Goal: Register for event/course

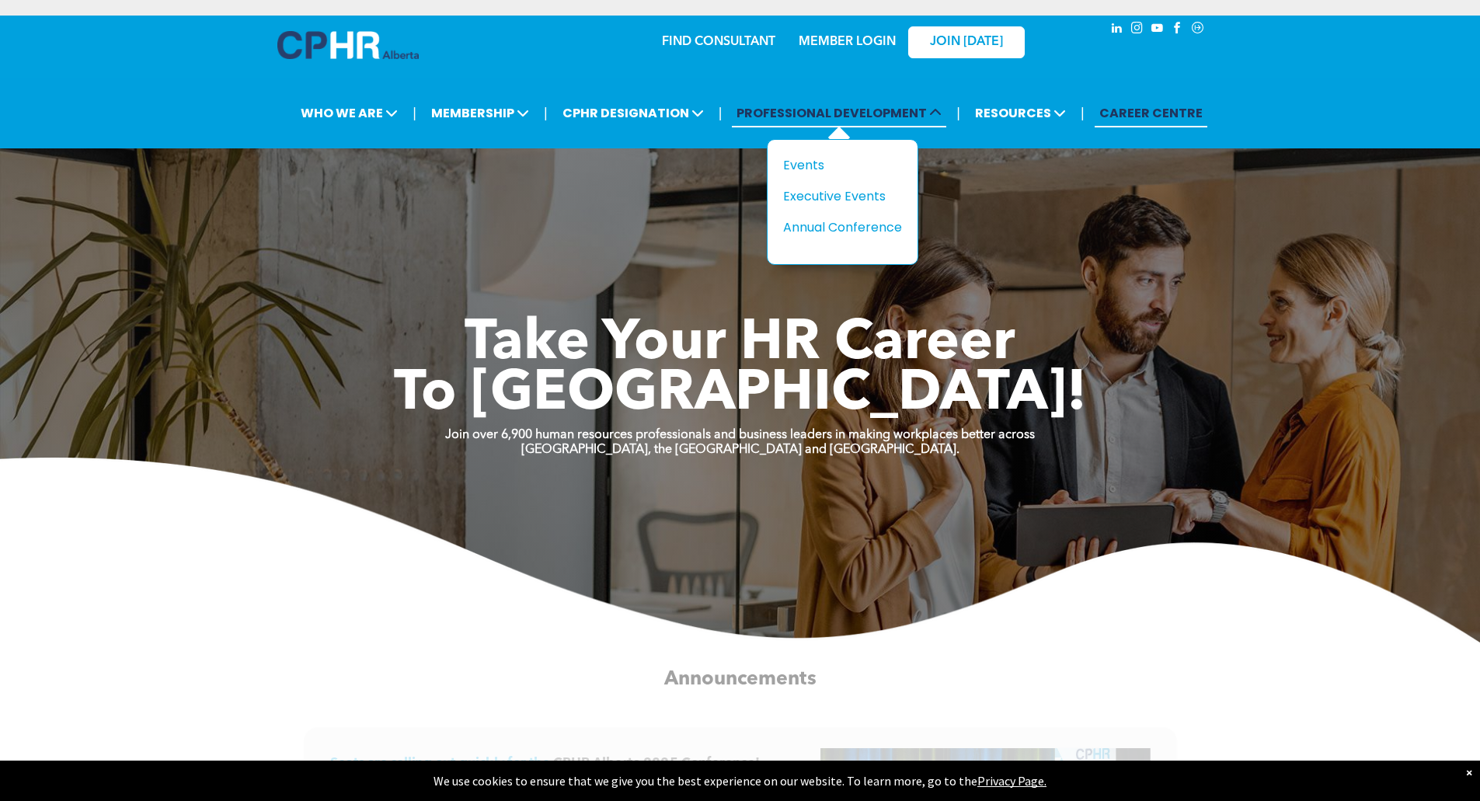
click at [855, 106] on span "PROFESSIONAL DEVELOPMENT" at bounding box center [839, 113] width 214 height 29
click at [819, 159] on div "Events" at bounding box center [836, 164] width 107 height 19
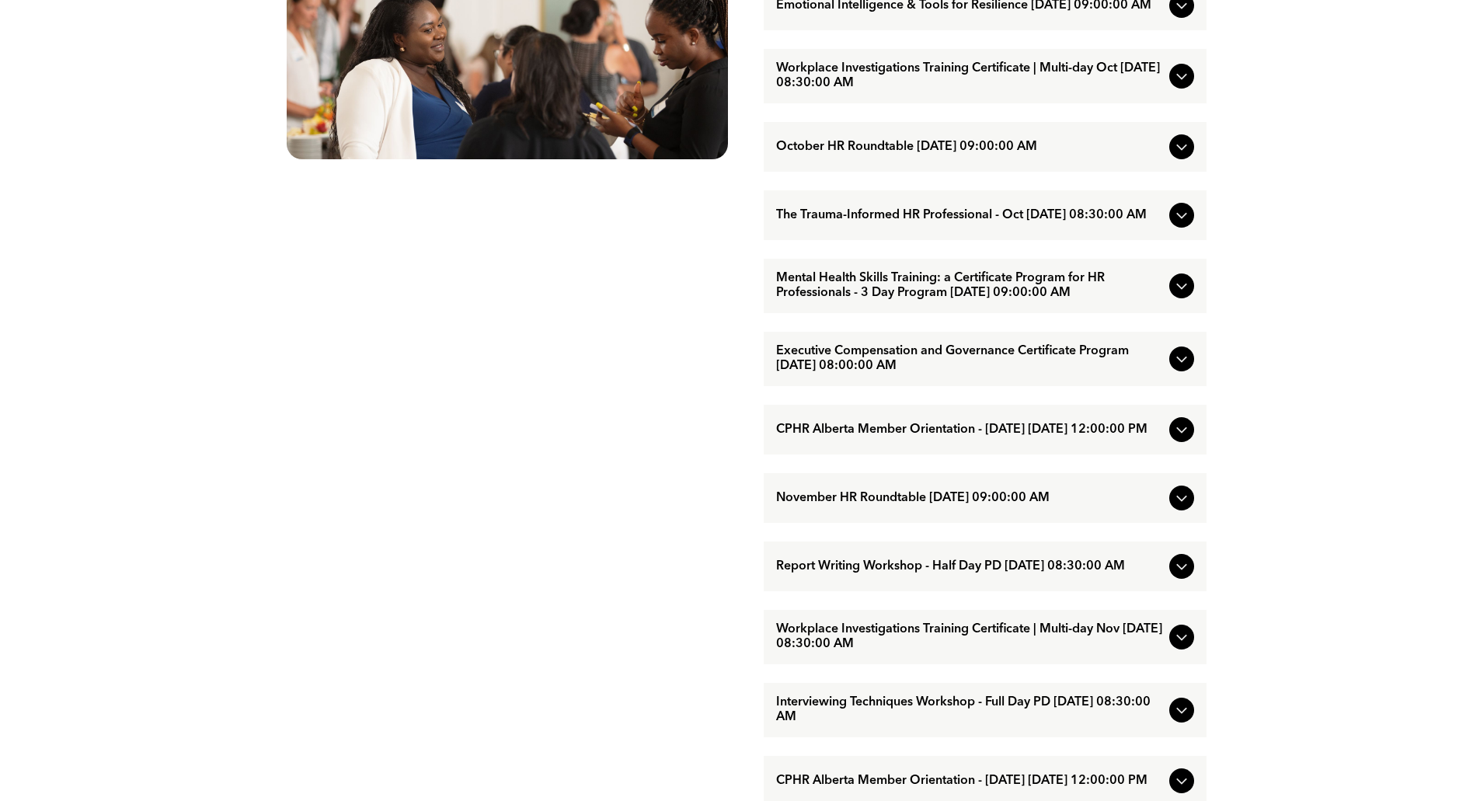
scroll to position [1010, 0]
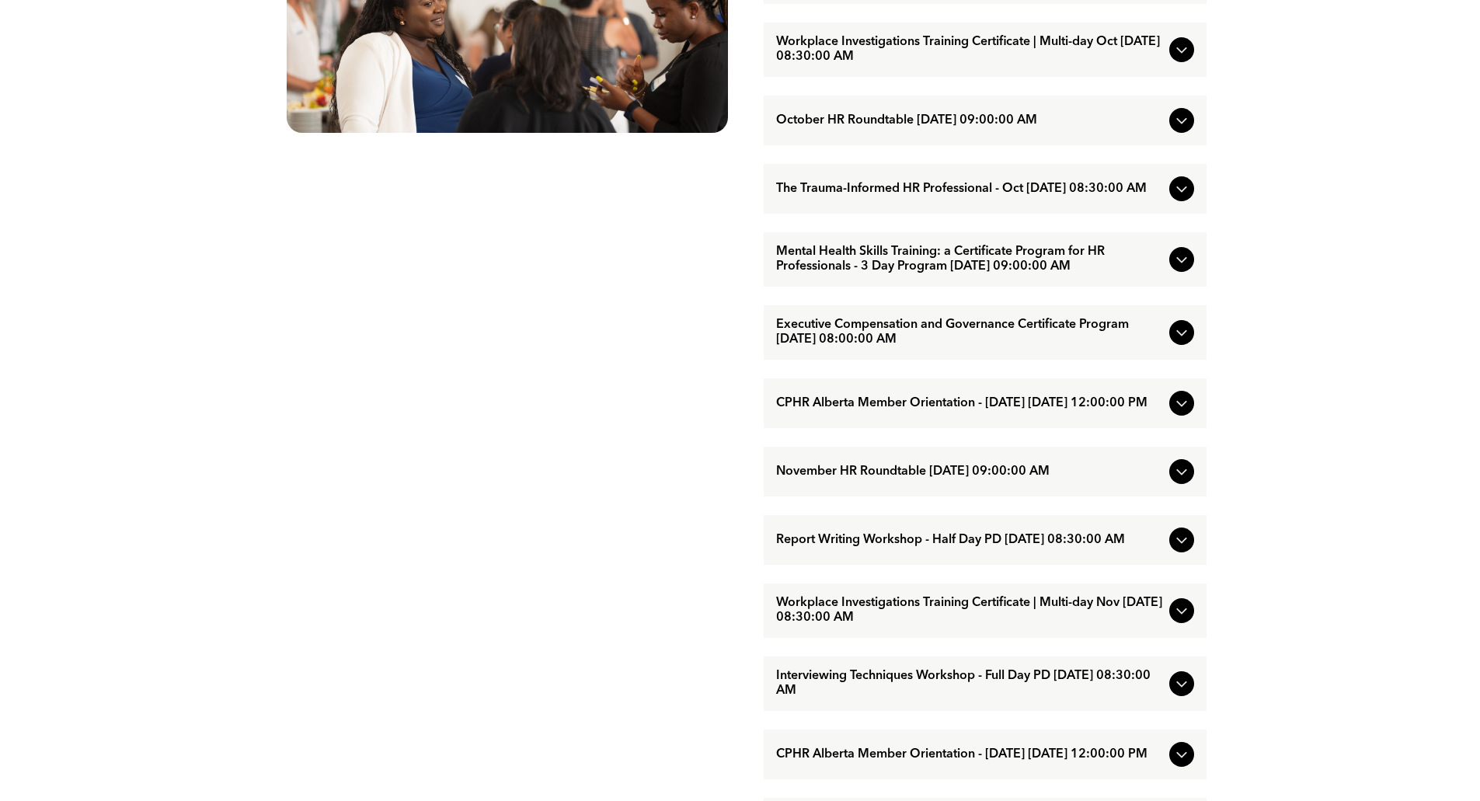
click at [1188, 620] on icon at bounding box center [1181, 610] width 19 height 19
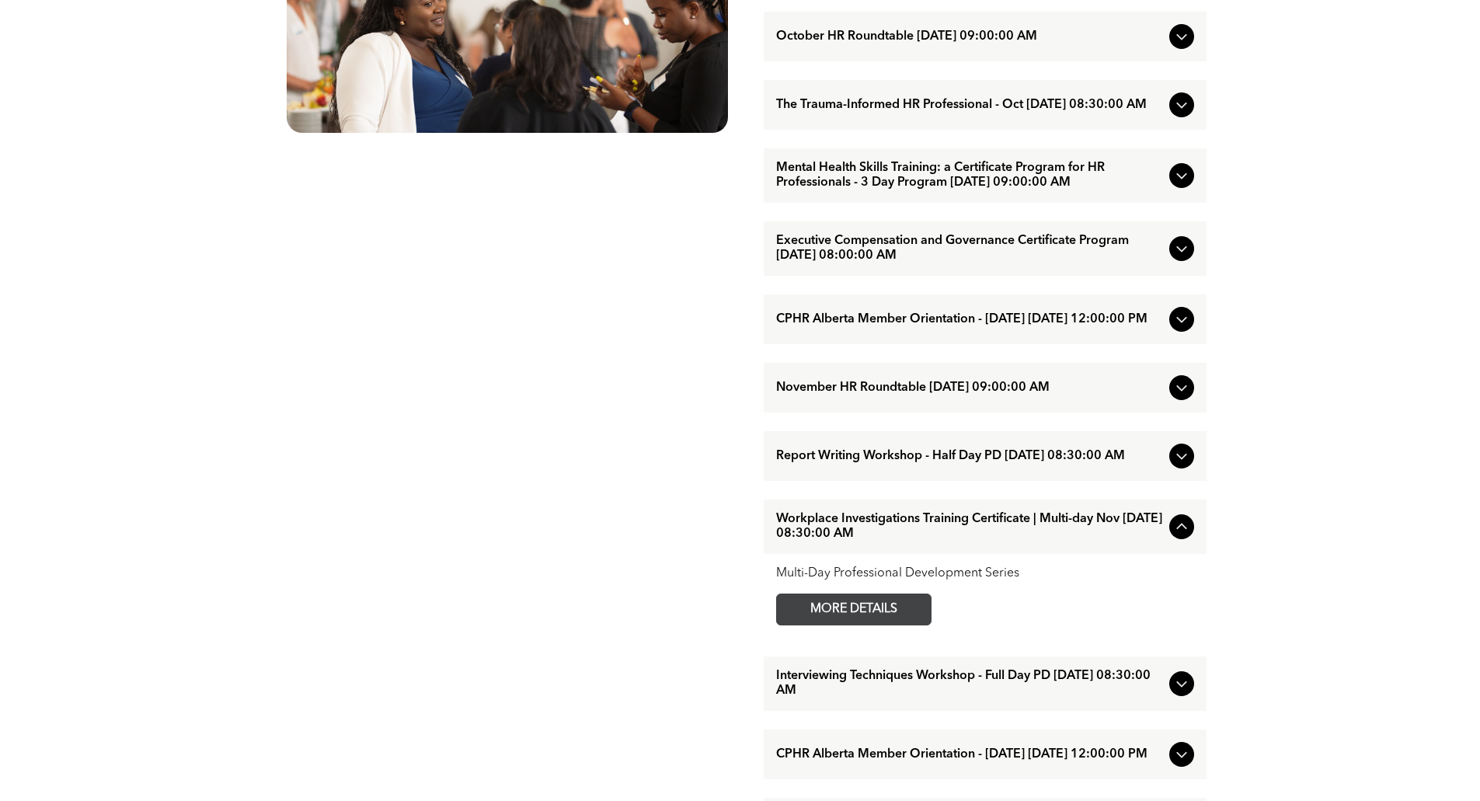
click at [916, 625] on link "MORE DETAILS" at bounding box center [853, 609] width 155 height 32
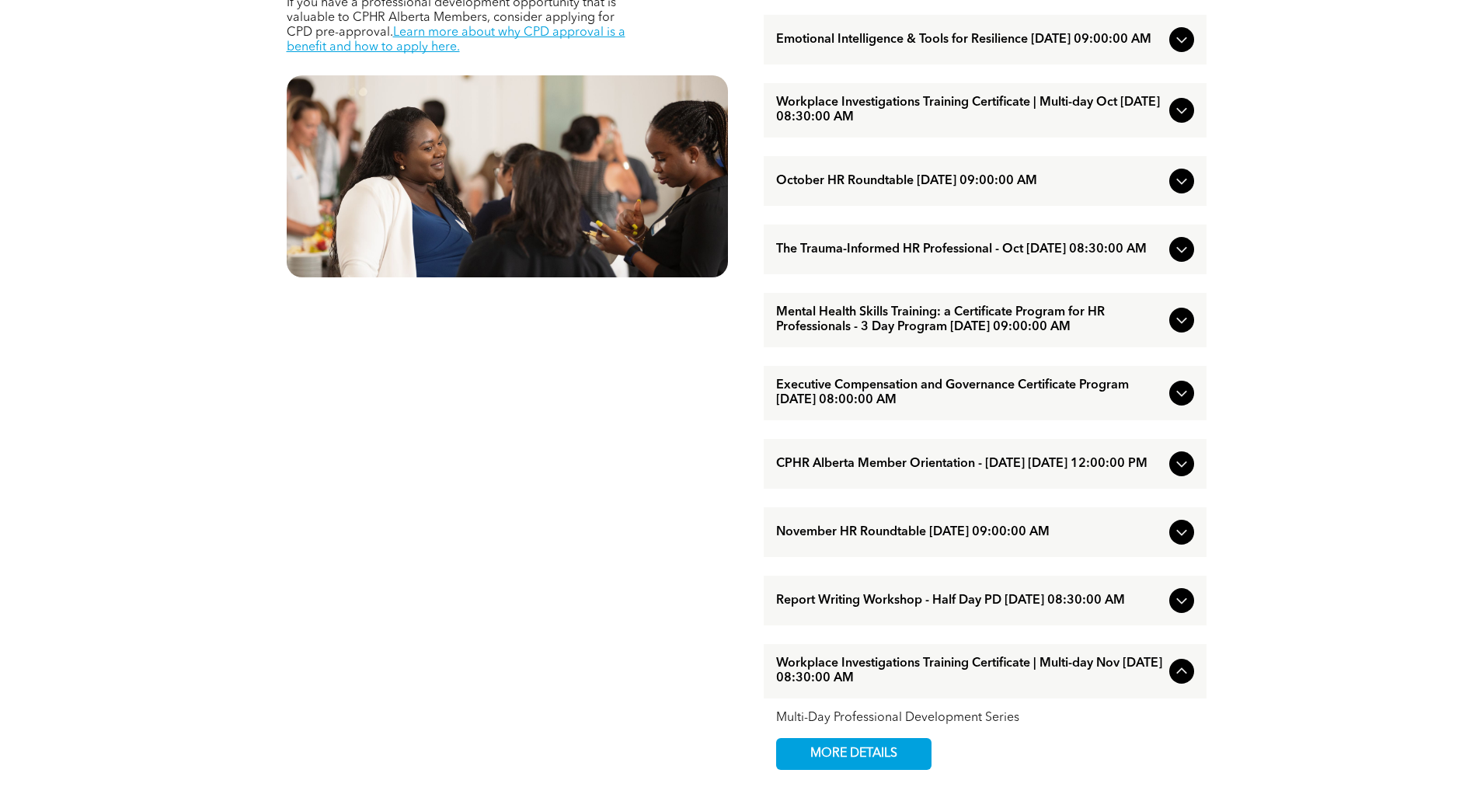
scroll to position [854, 0]
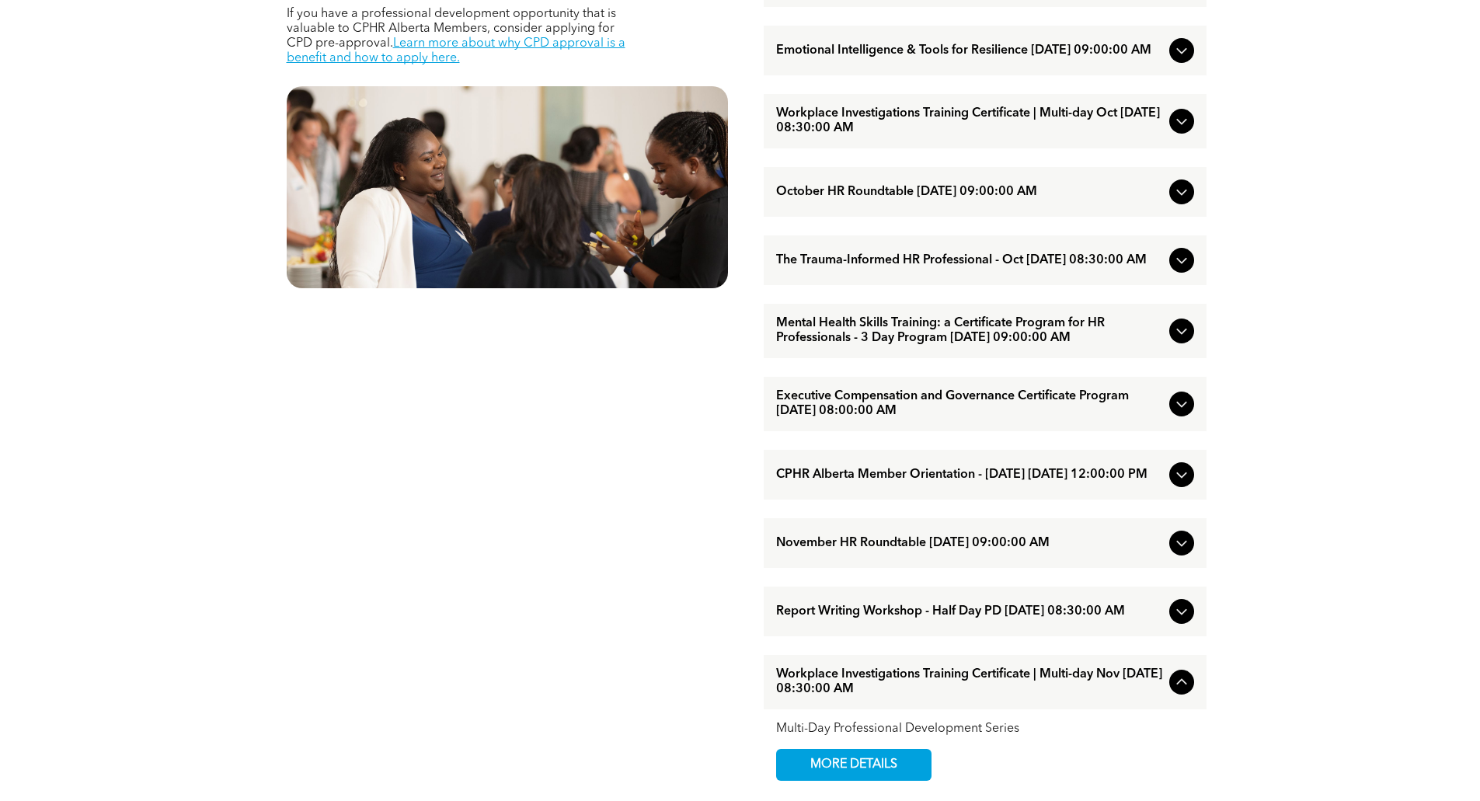
click at [783, 419] on span "Executive Compensation and Governance Certificate Program [DATE] 08:00:00 AM" at bounding box center [969, 404] width 387 height 30
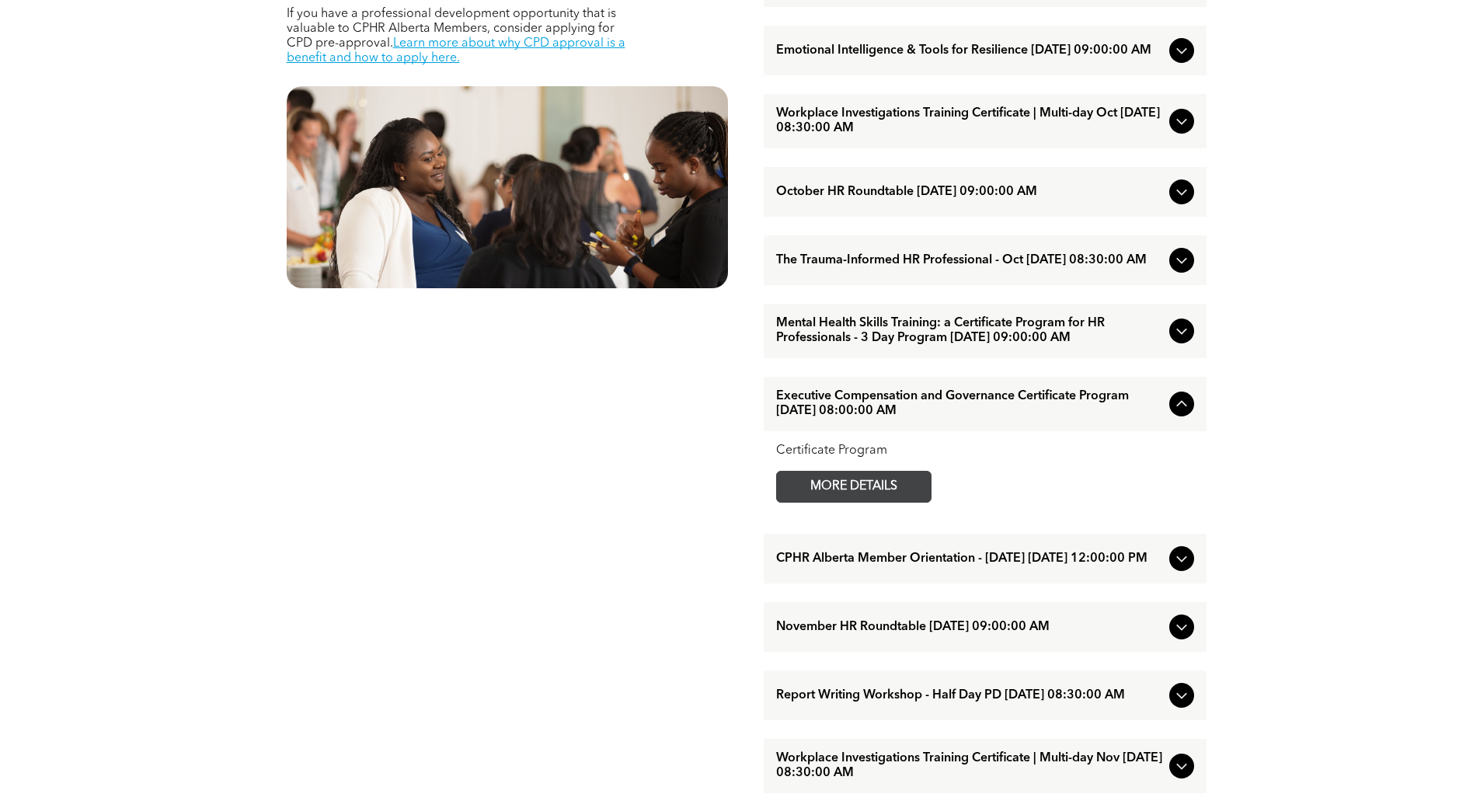
click at [801, 502] on span "MORE DETAILS" at bounding box center [853, 486] width 123 height 30
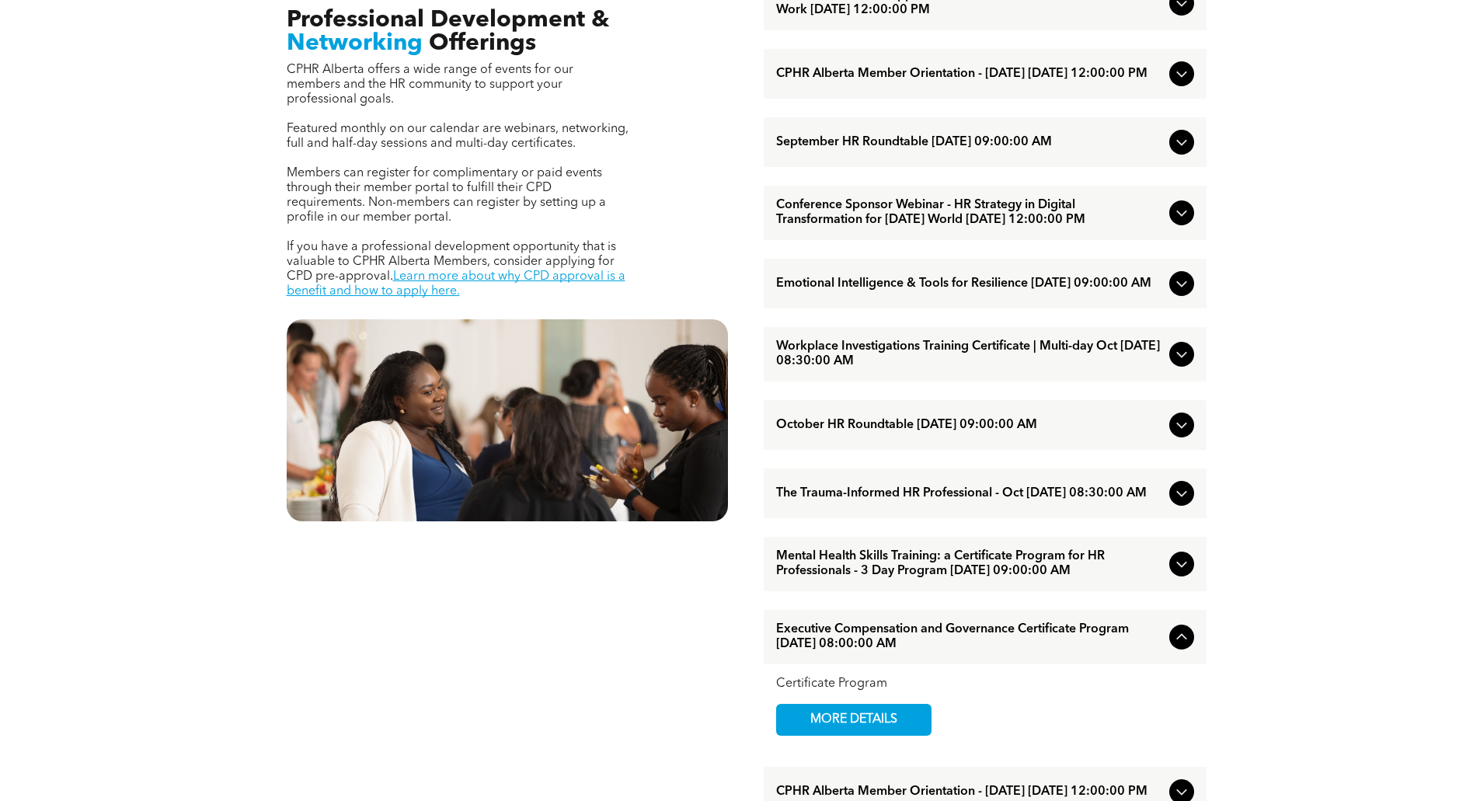
scroll to position [466, 0]
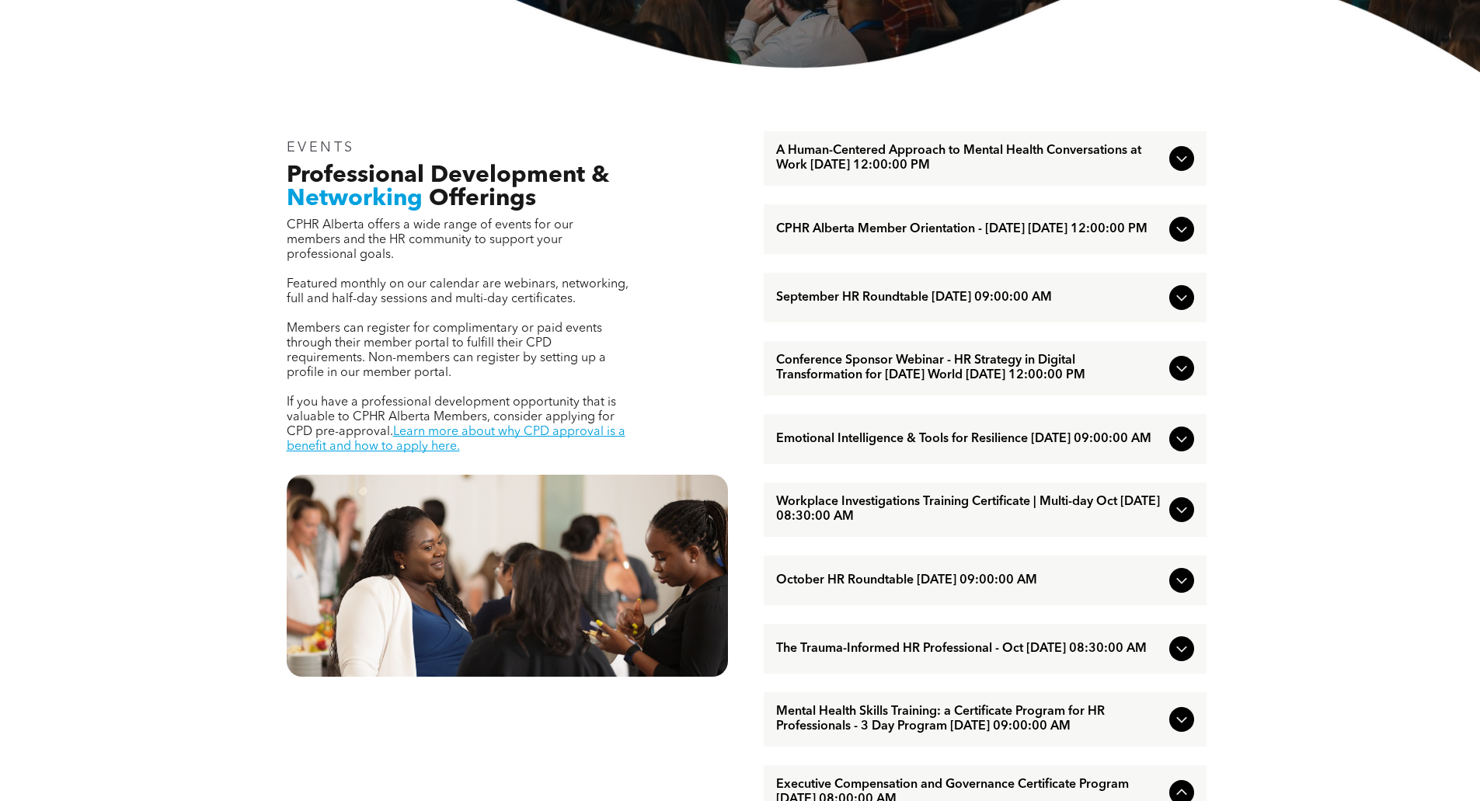
click at [886, 524] on span "Workplace Investigations Training Certificate | Multi-day Oct [DATE] 08:30:00 AM" at bounding box center [969, 510] width 387 height 30
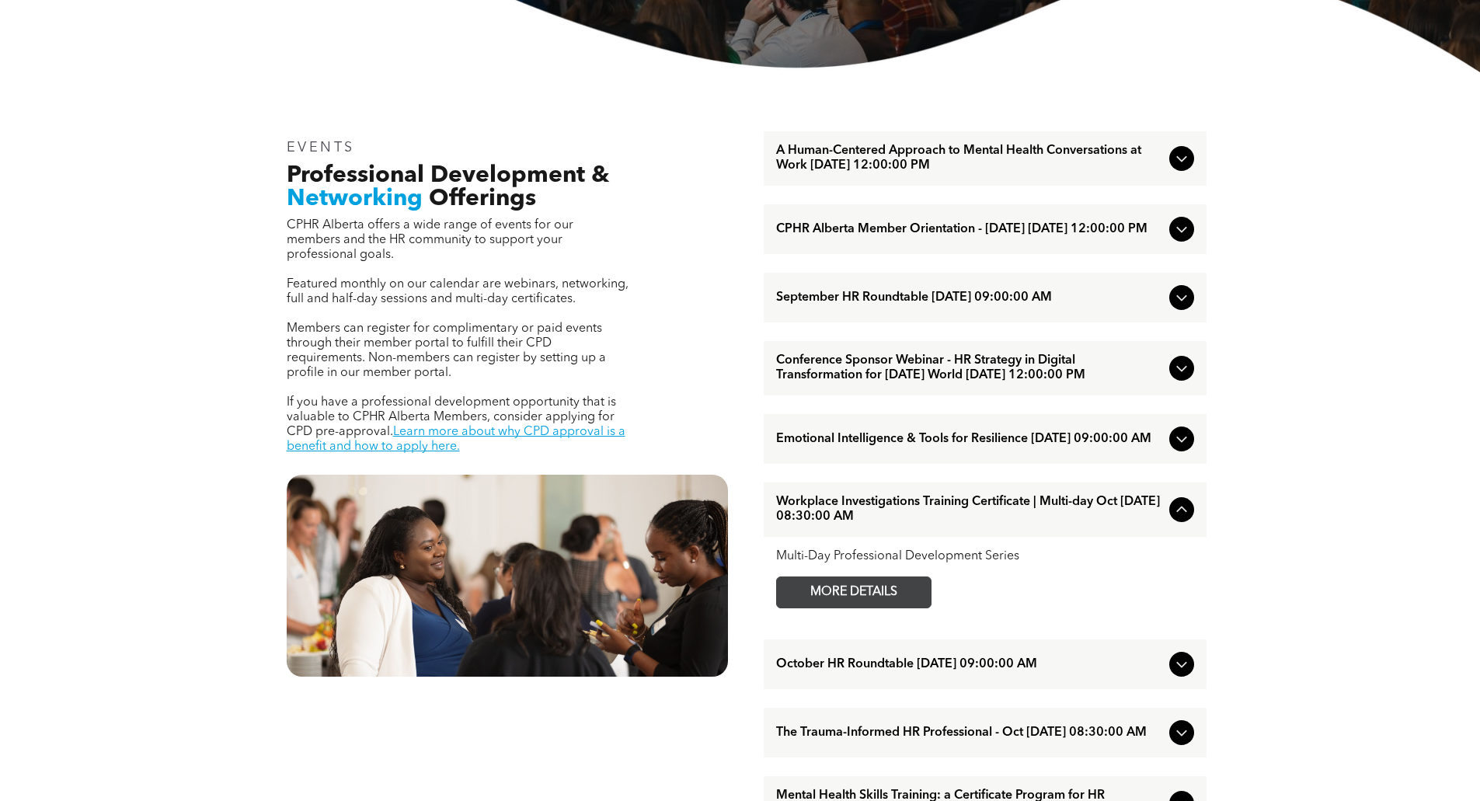
click at [855, 607] on span "MORE DETAILS" at bounding box center [853, 592] width 123 height 30
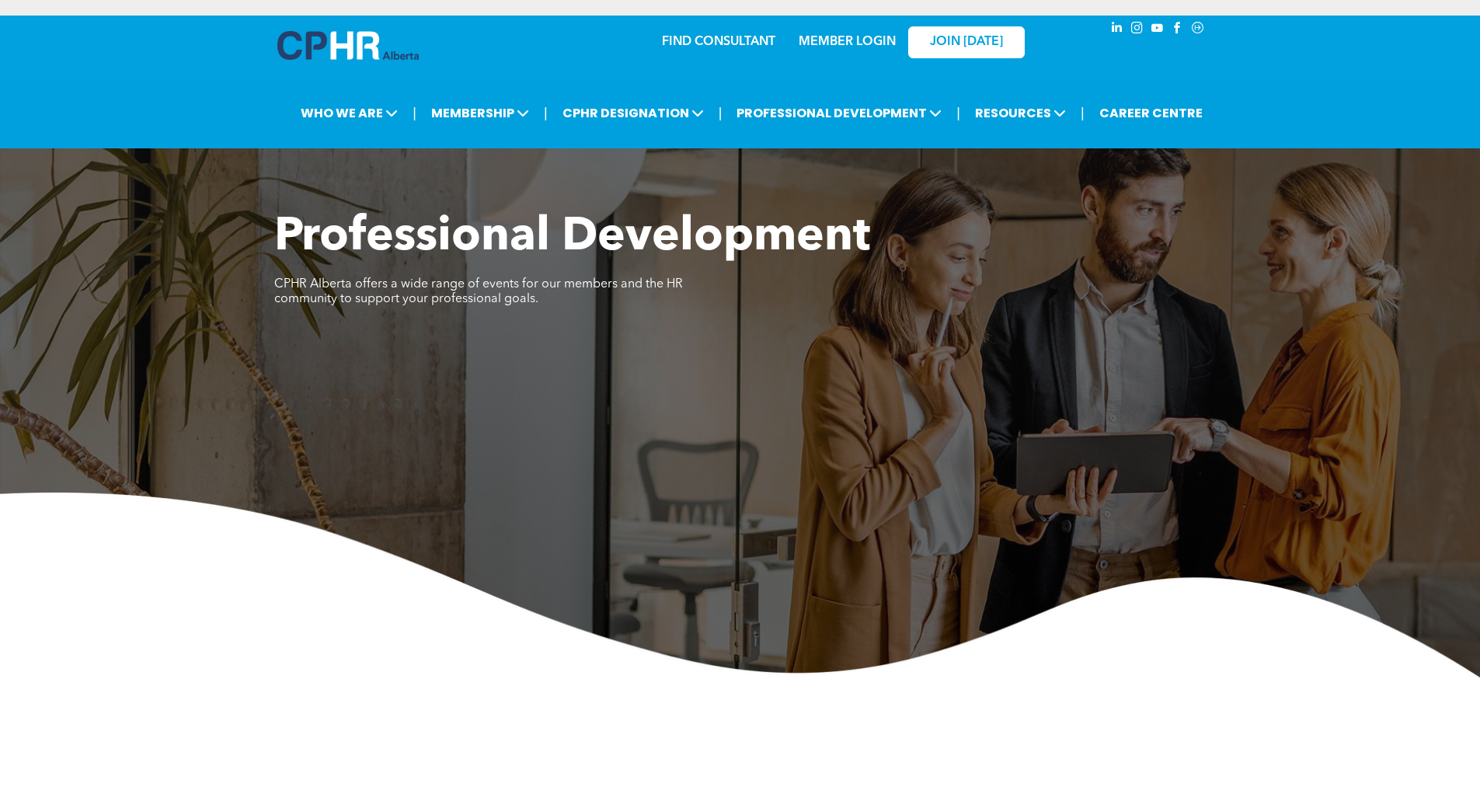
scroll to position [466, 0]
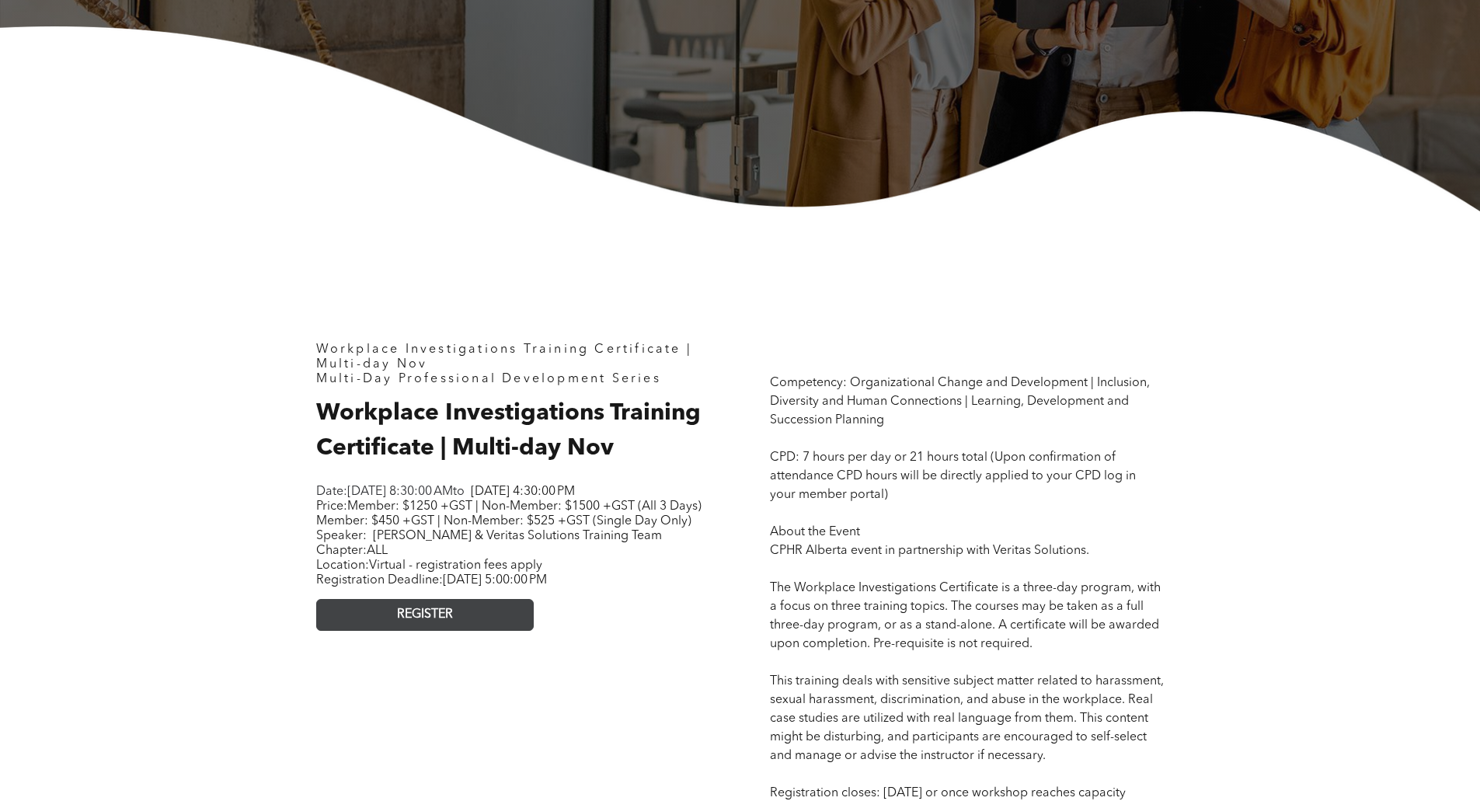
click at [478, 631] on link "REGISTER" at bounding box center [424, 615] width 217 height 32
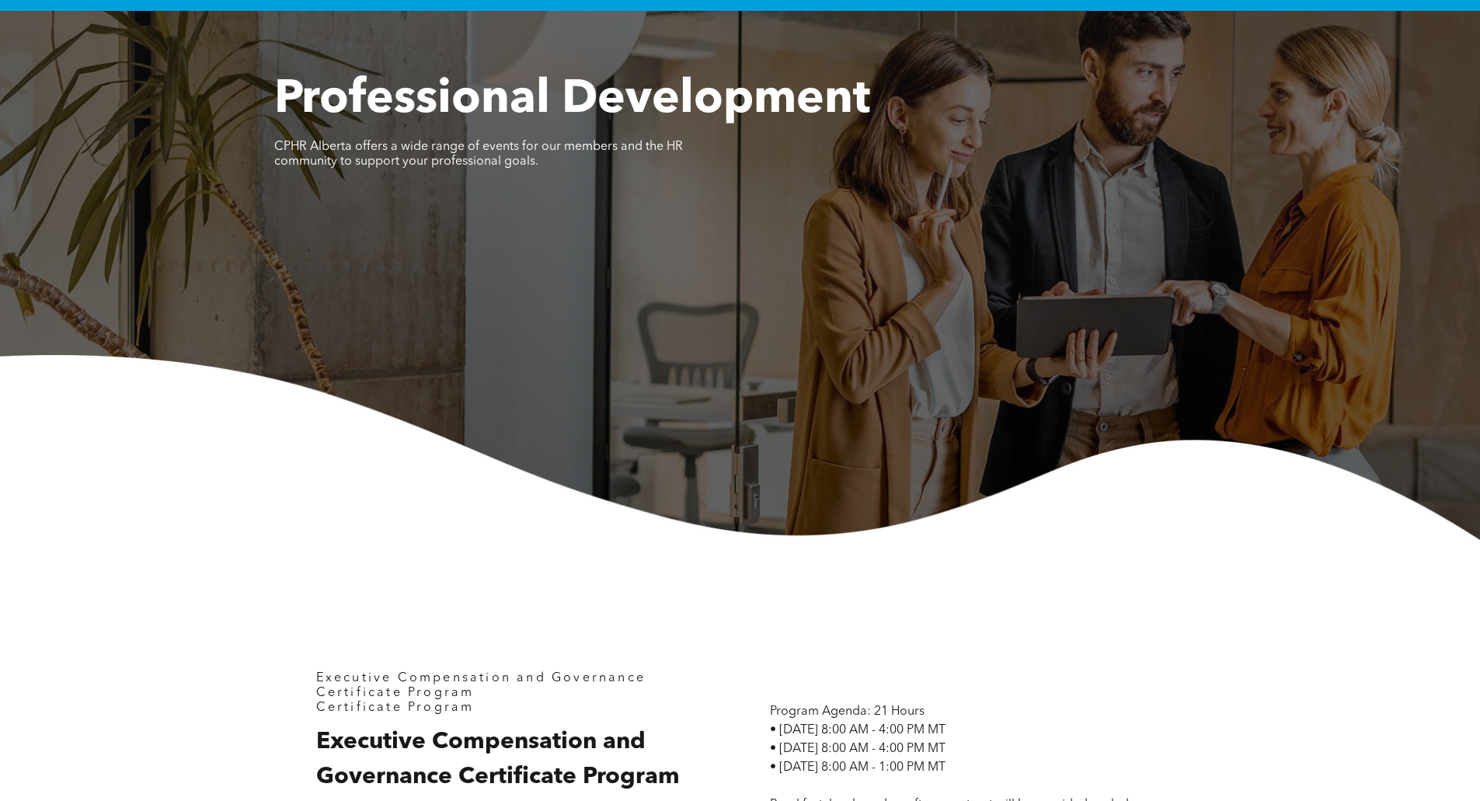
scroll to position [388, 0]
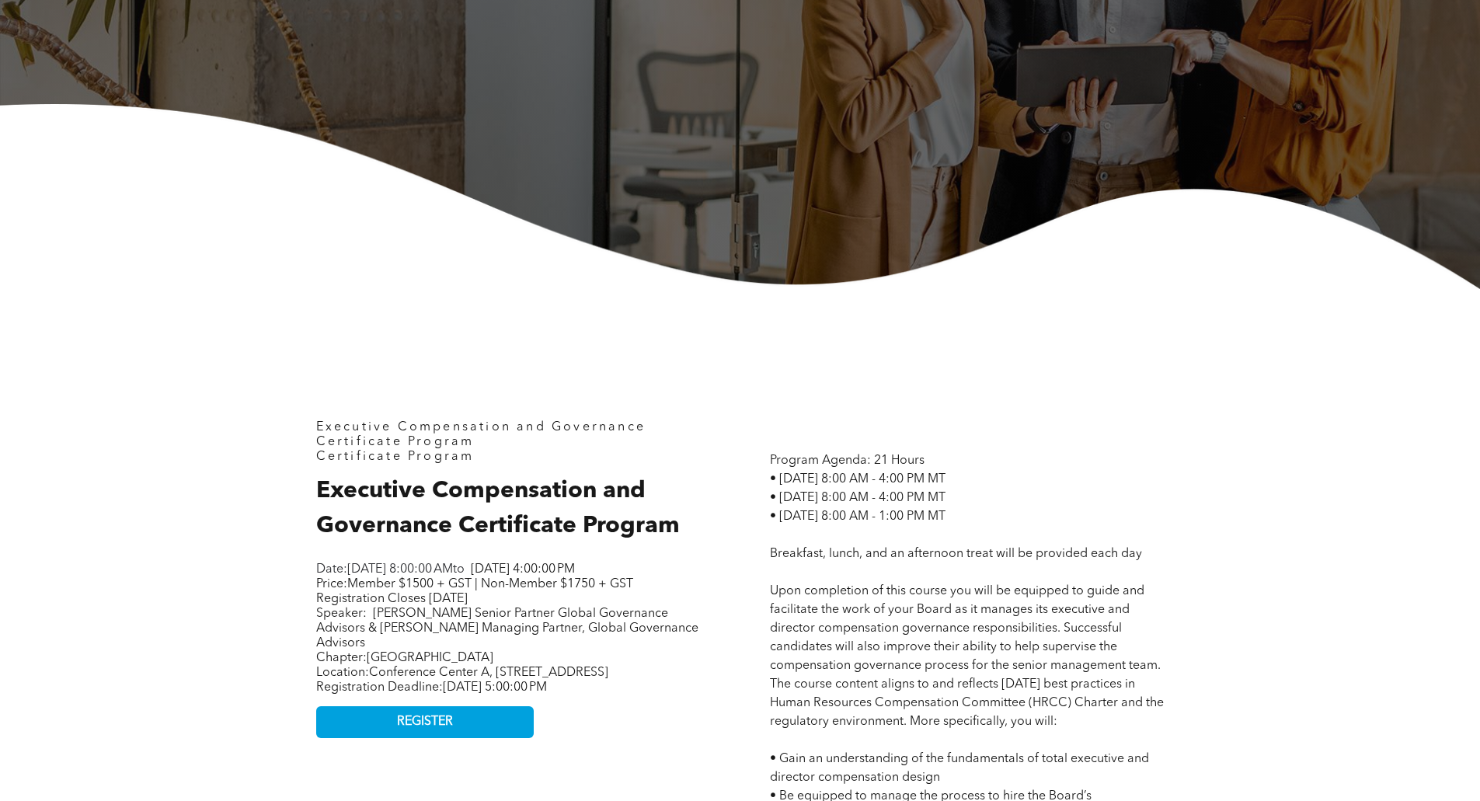
drag, startPoint x: 487, startPoint y: 311, endPoint x: 1021, endPoint y: 524, distance: 574.7
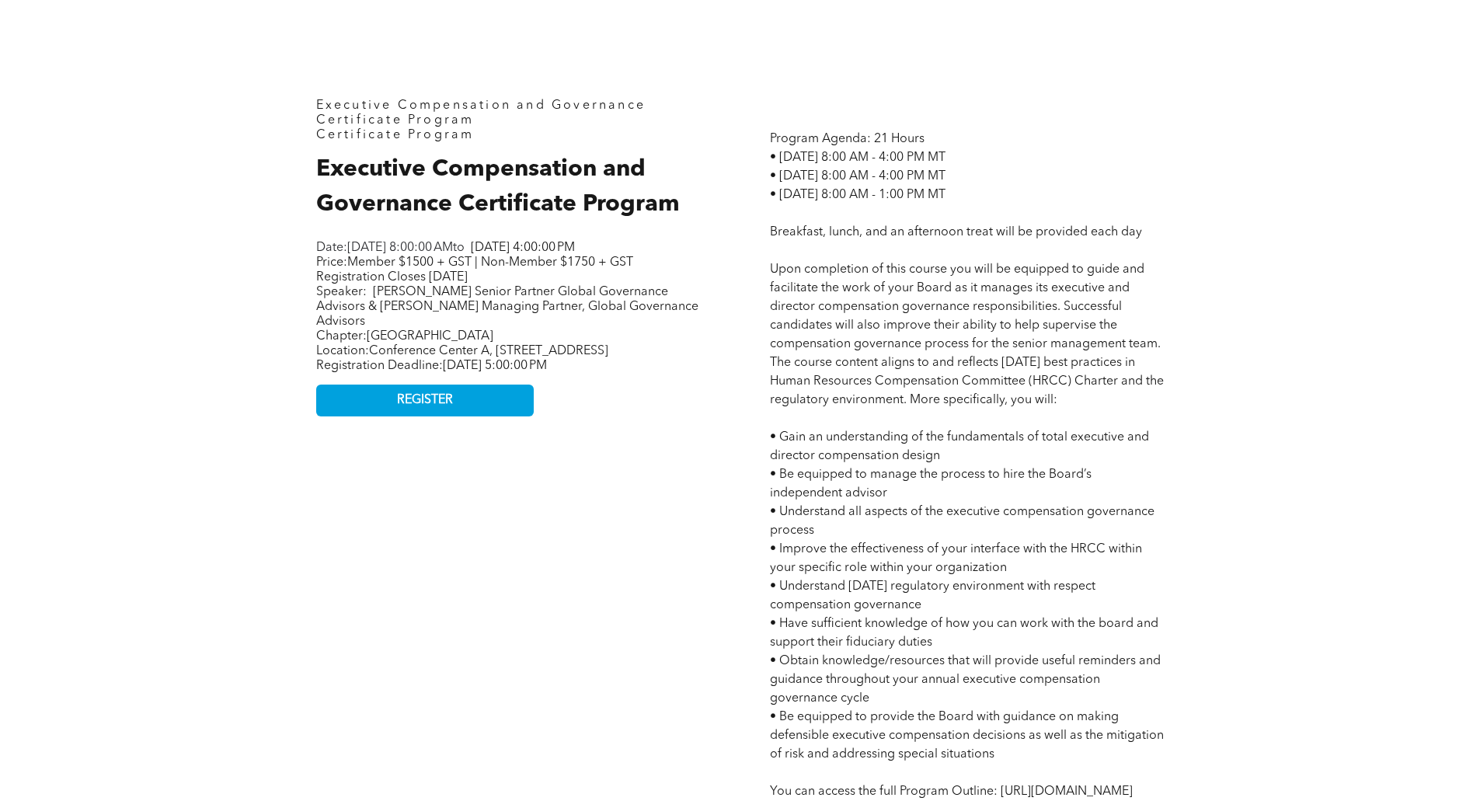
scroll to position [544, 0]
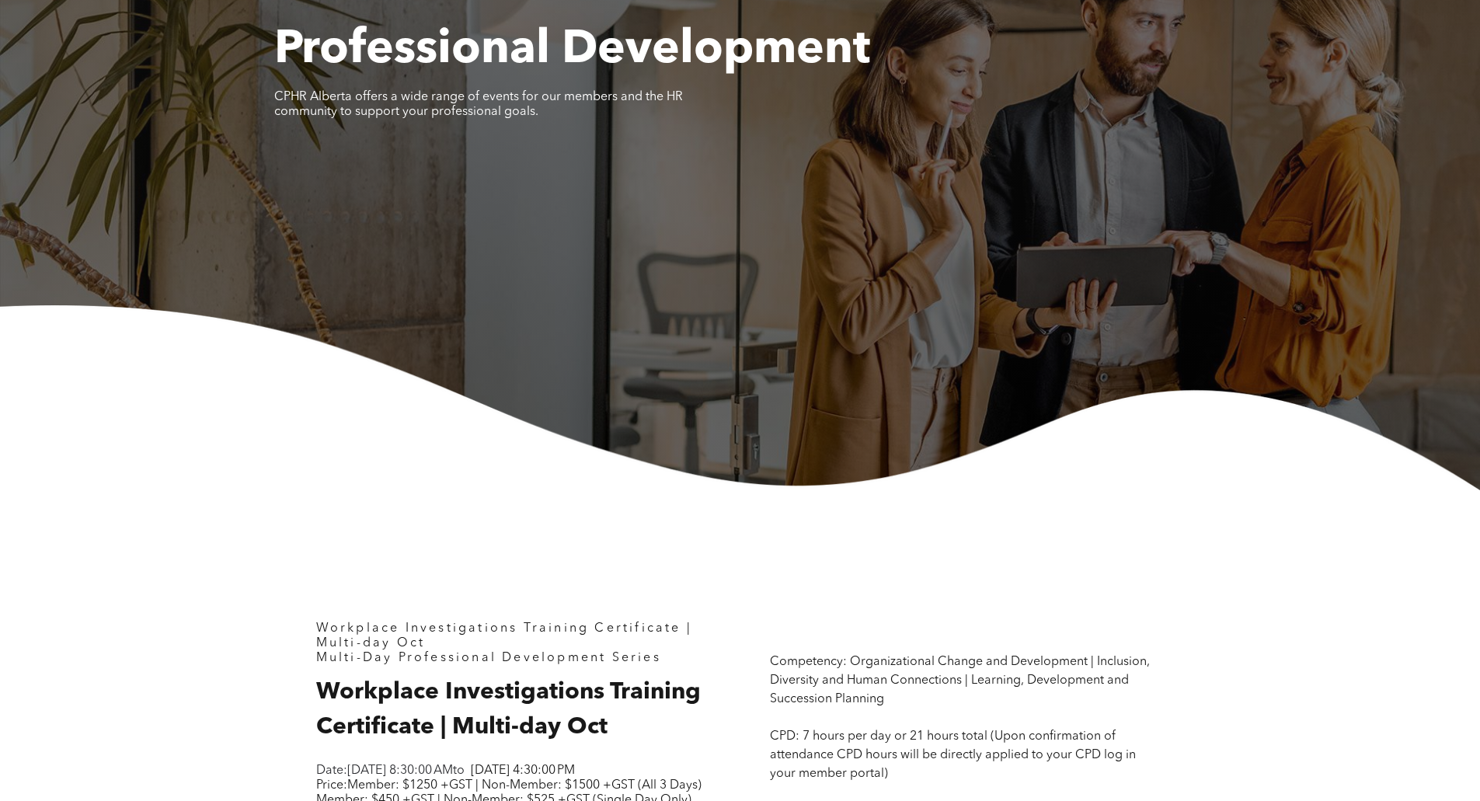
scroll to position [233, 0]
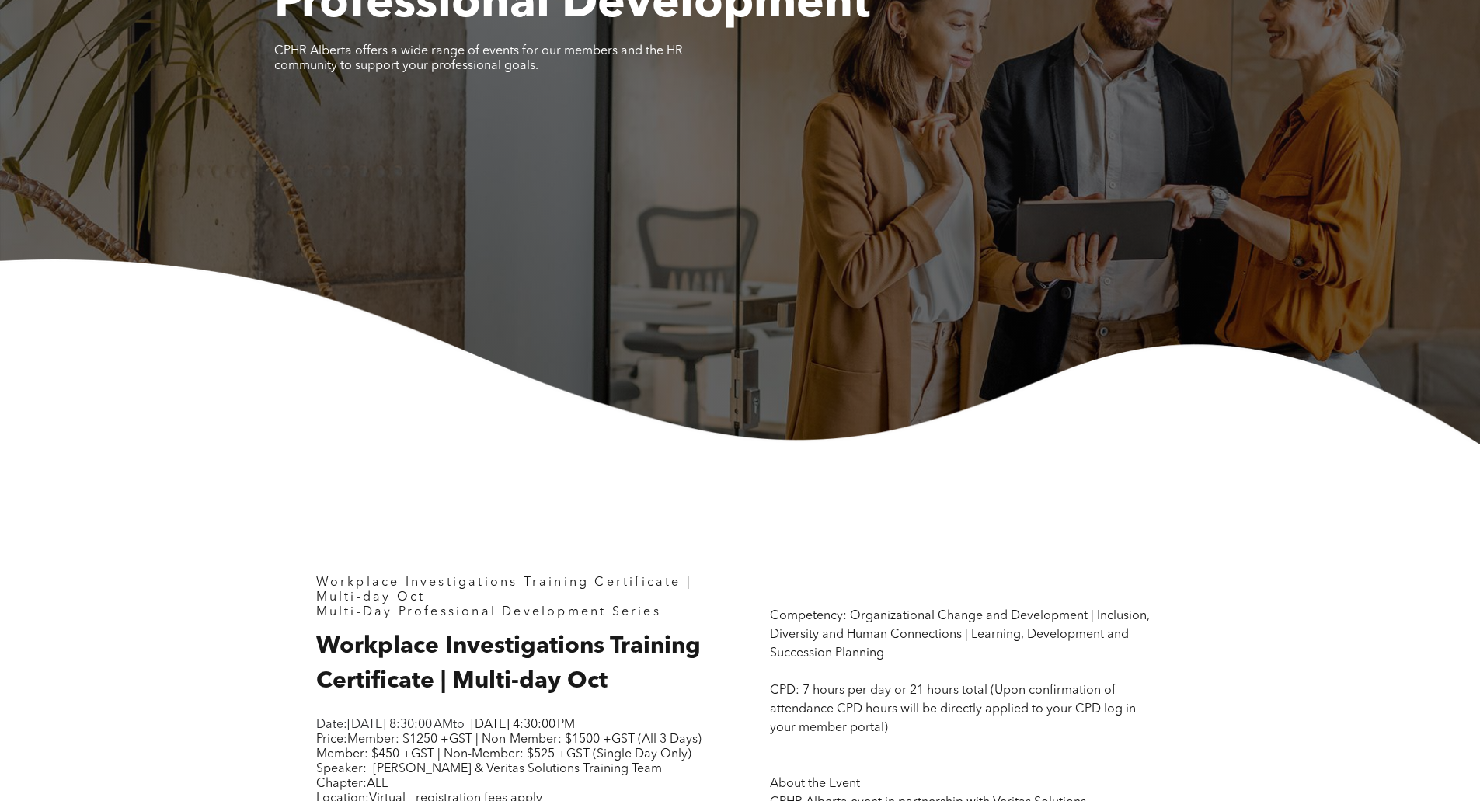
drag, startPoint x: 0, startPoint y: 0, endPoint x: 401, endPoint y: 569, distance: 695.6
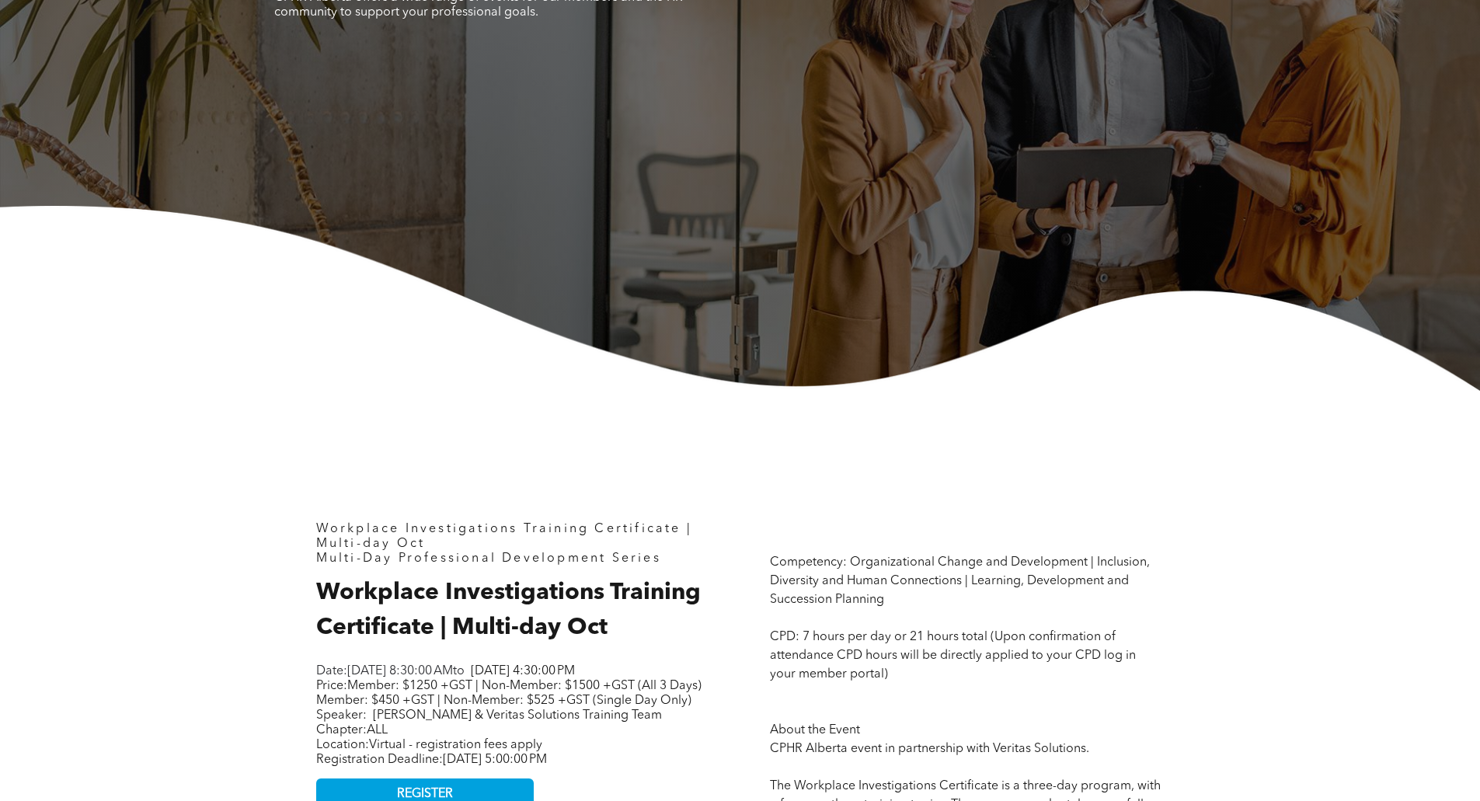
scroll to position [311, 0]
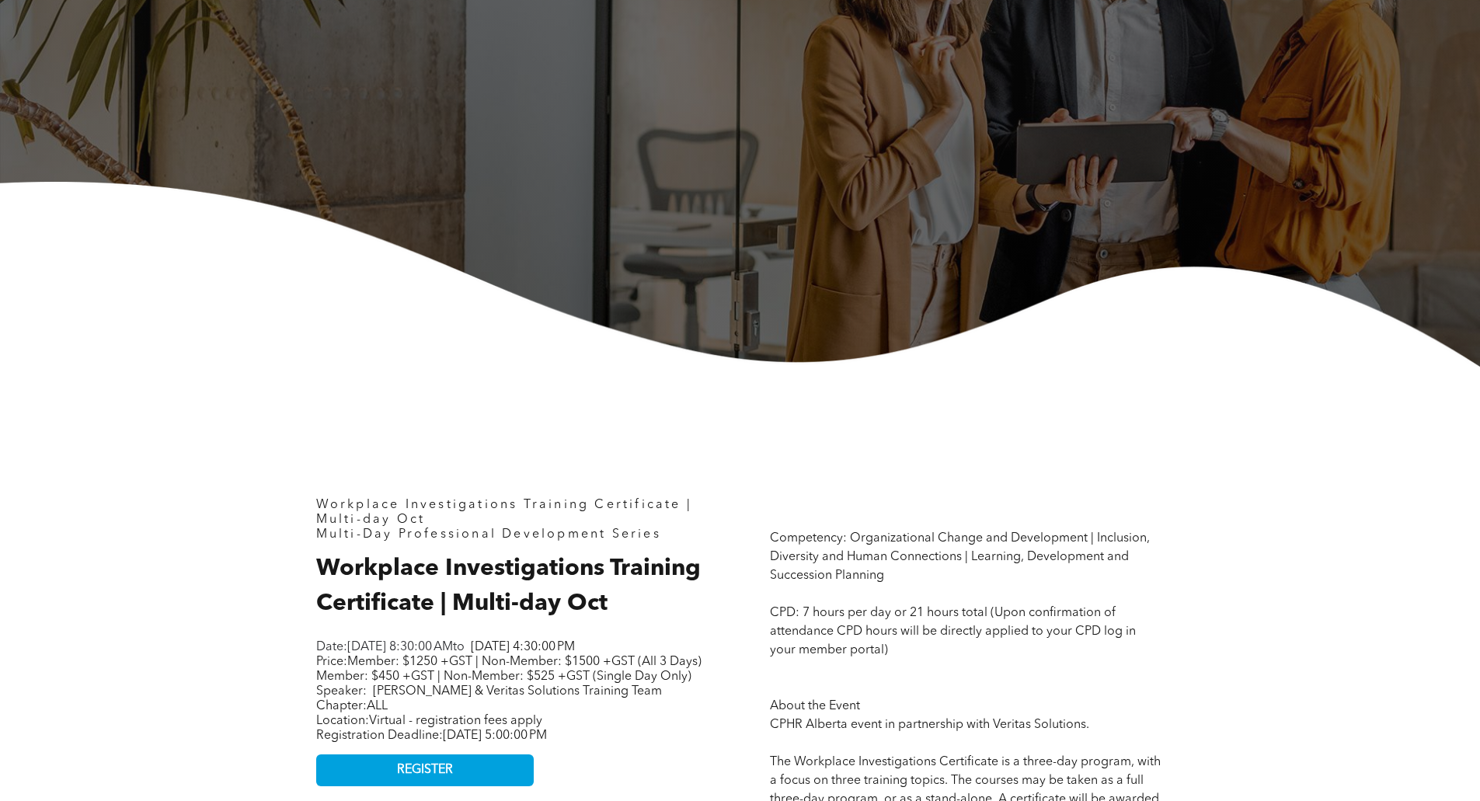
click at [561, 655] on p "Date: Tuesday, October 7, 2025, 8:30:00 AM to Thursday, October 9, 2025, 4:30:0…" at bounding box center [510, 647] width 388 height 15
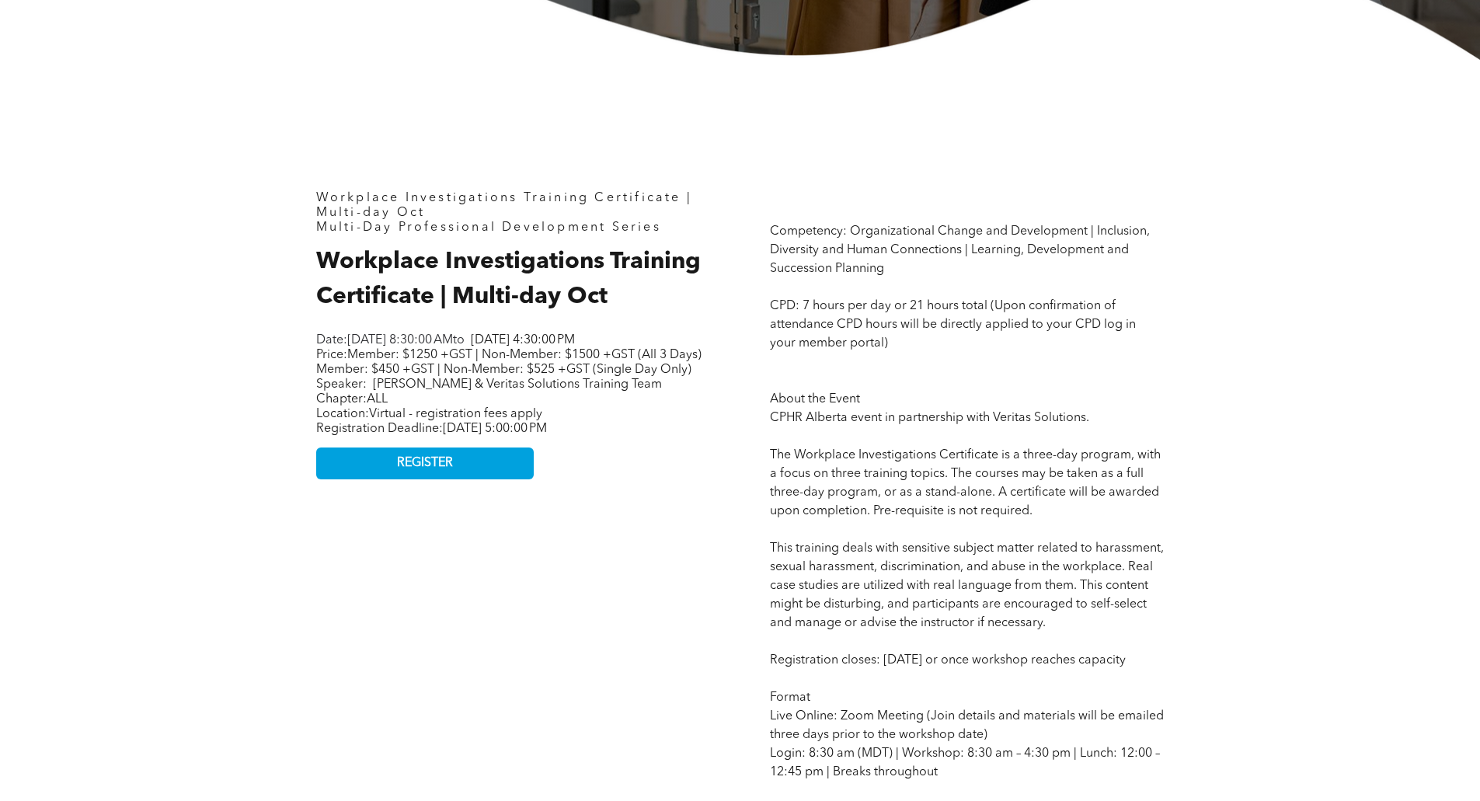
scroll to position [621, 0]
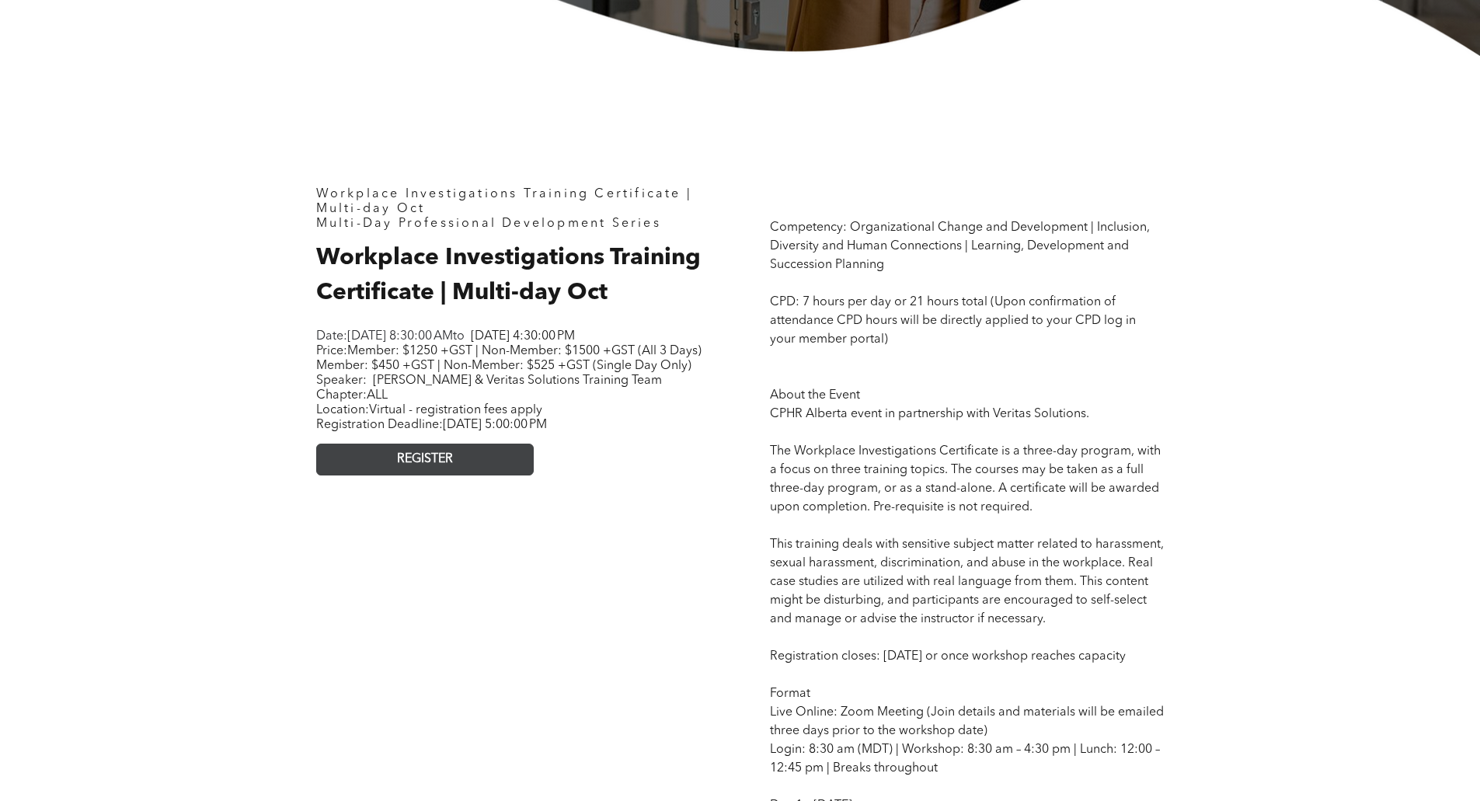
click at [503, 475] on link "REGISTER" at bounding box center [424, 459] width 217 height 32
